Goal: Find specific page/section: Find specific page/section

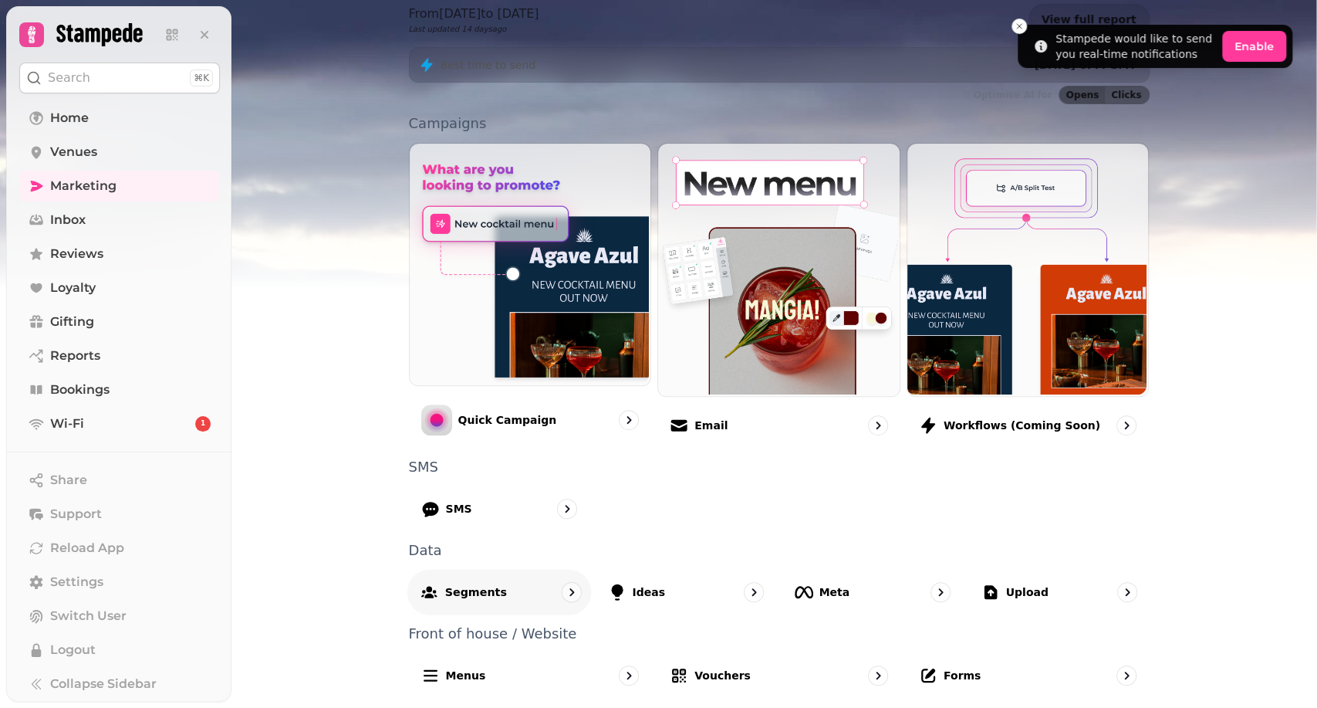
click at [515, 584] on div "Segments" at bounding box center [499, 592] width 184 height 46
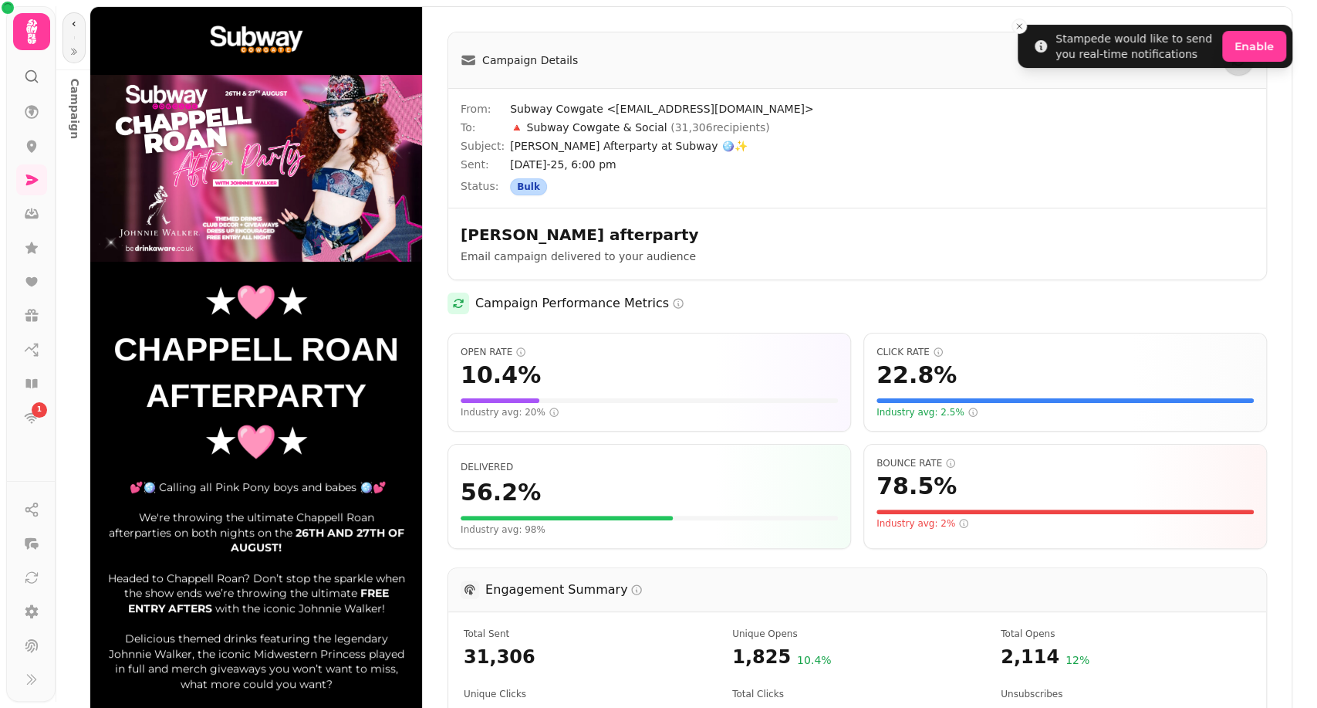
scroll to position [457, 0]
click at [45, 174] on link at bounding box center [31, 179] width 31 height 31
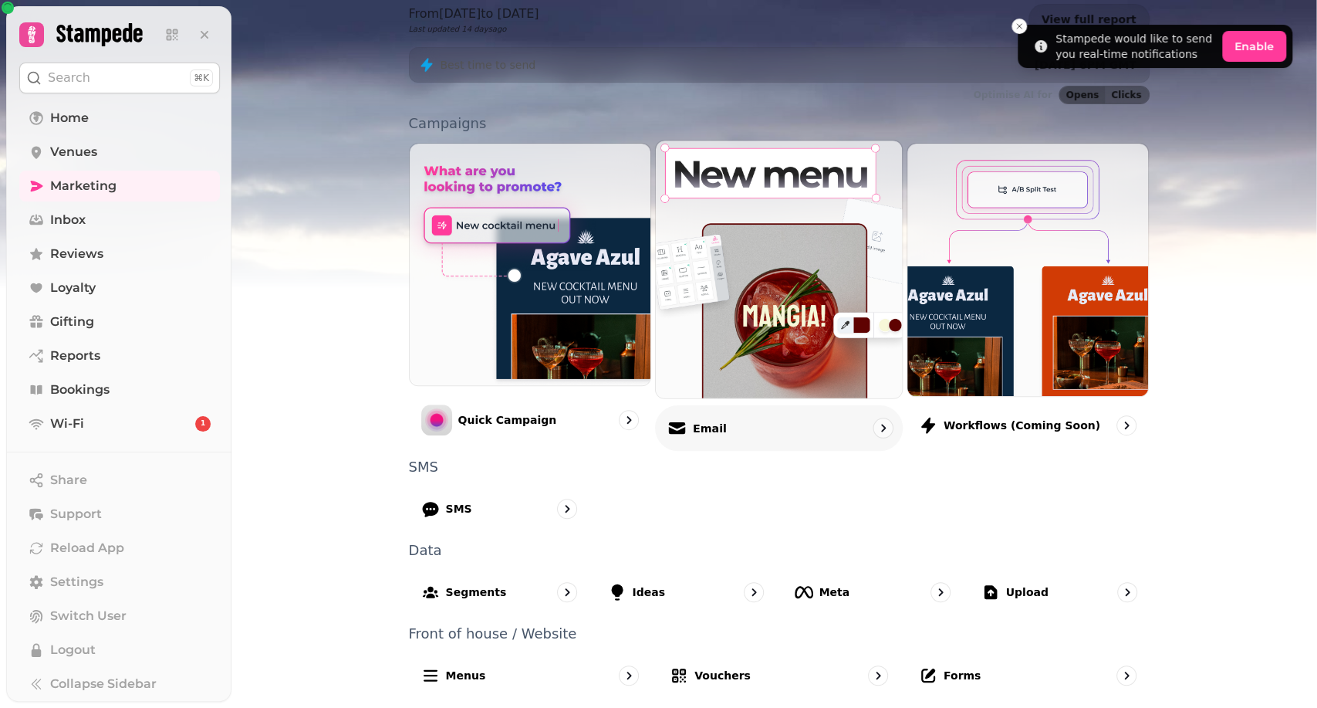
click at [765, 355] on img at bounding box center [779, 268] width 271 height 283
